Goal: Information Seeking & Learning: Learn about a topic

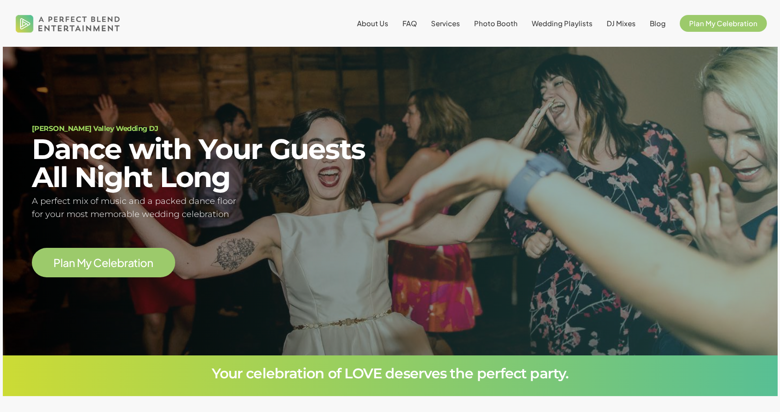
scroll to position [66, 0]
click at [620, 24] on span "DJ Mixes" at bounding box center [620, 23] width 29 height 9
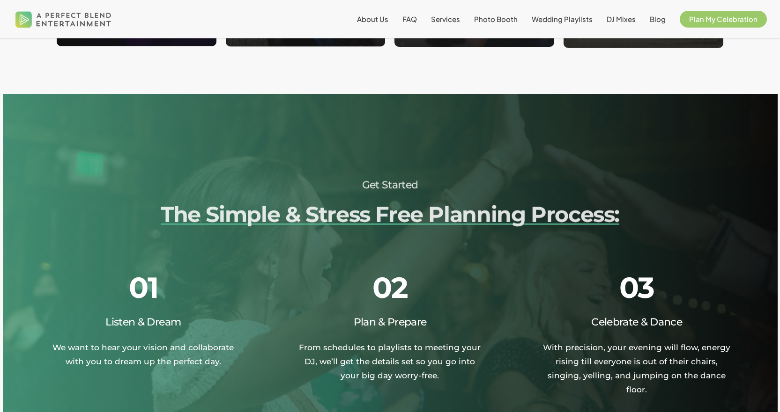
scroll to position [1217, 0]
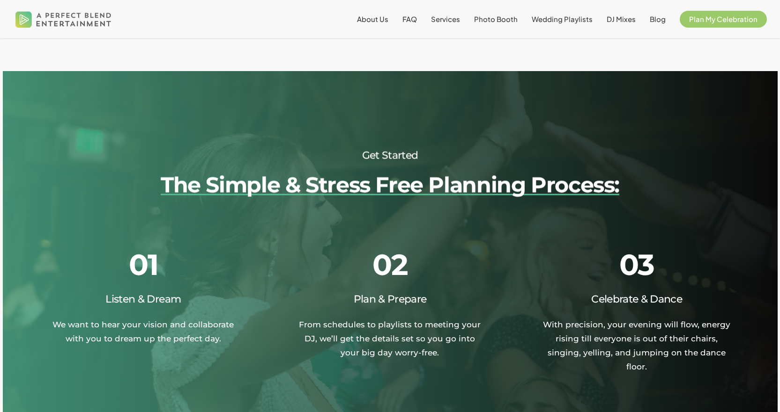
click at [374, 23] on li "About Us" at bounding box center [372, 19] width 45 height 38
click at [378, 20] on span "About Us" at bounding box center [372, 19] width 31 height 9
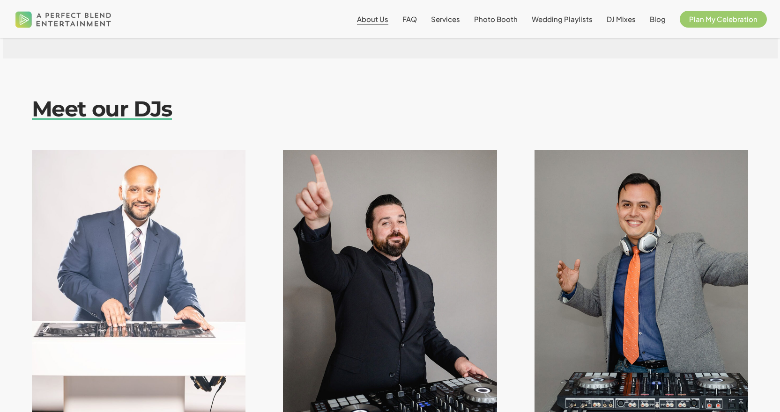
scroll to position [903, 0]
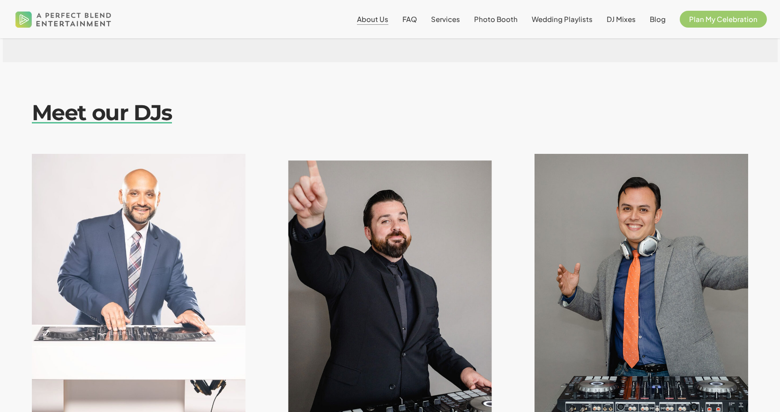
click at [420, 213] on img at bounding box center [390, 287] width 234 height 293
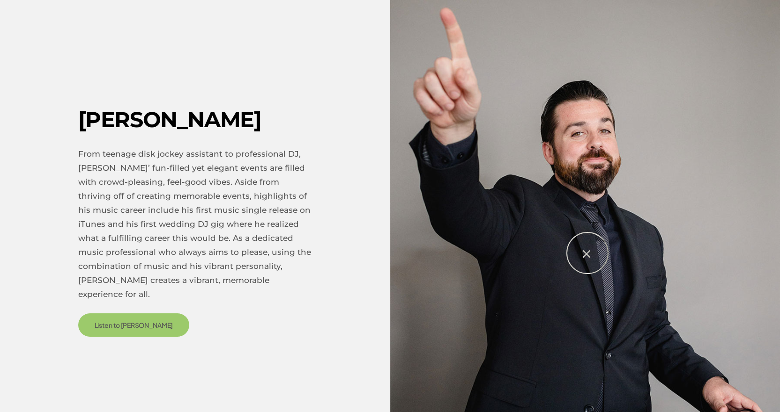
scroll to position [1090, 0]
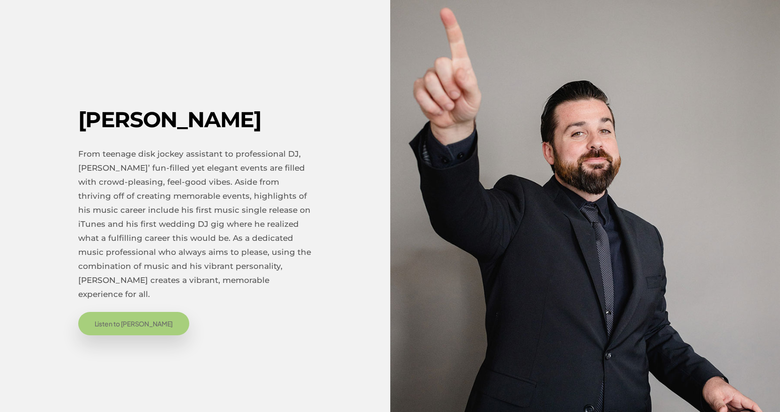
click at [118, 319] on span "Listen to [PERSON_NAME]" at bounding box center [134, 323] width 79 height 9
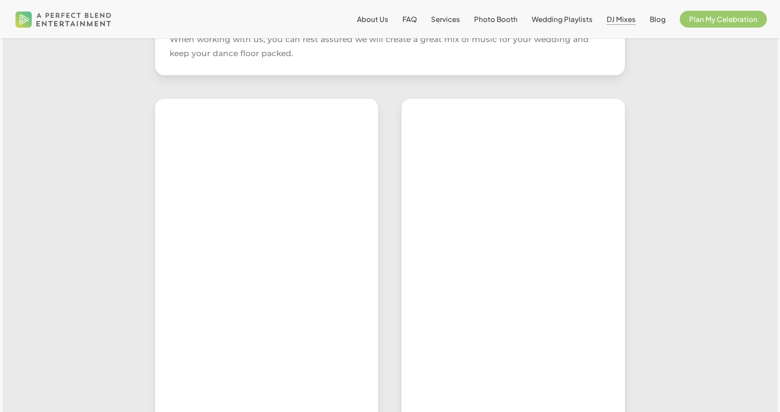
scroll to position [562, 0]
